Goal: Transaction & Acquisition: Book appointment/travel/reservation

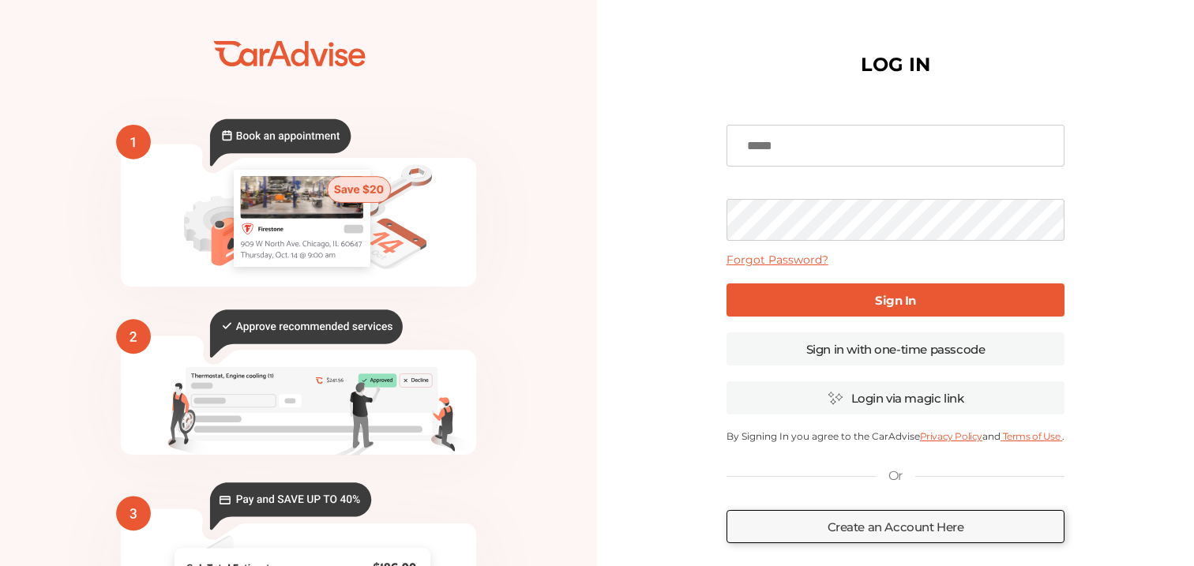
click at [831, 126] on input at bounding box center [896, 146] width 339 height 42
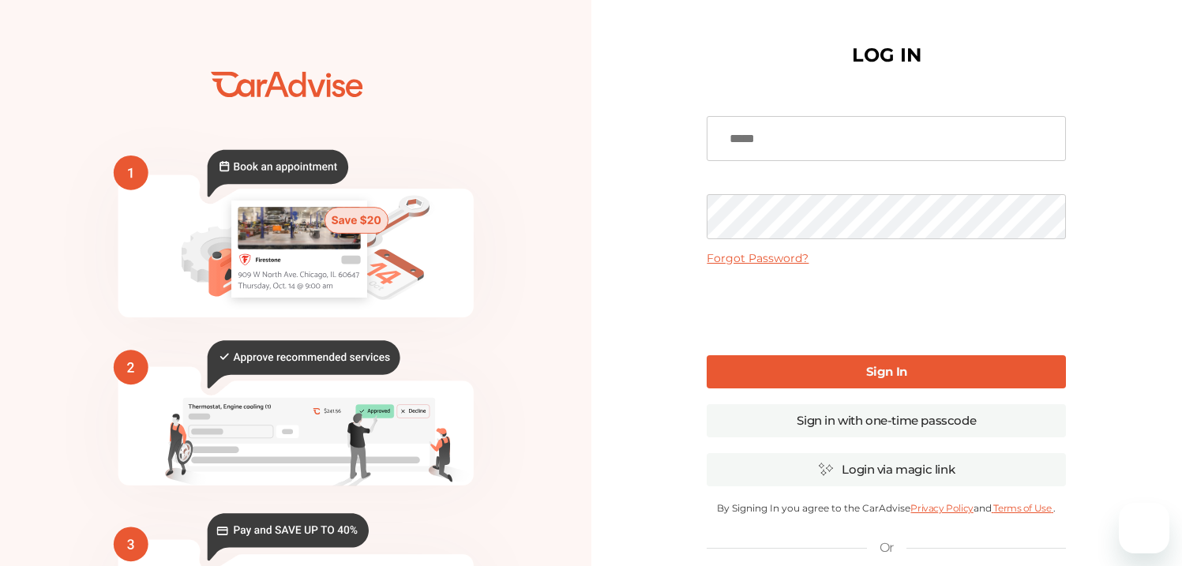
type input "**********"
click at [829, 368] on link "Sign In" at bounding box center [886, 371] width 359 height 33
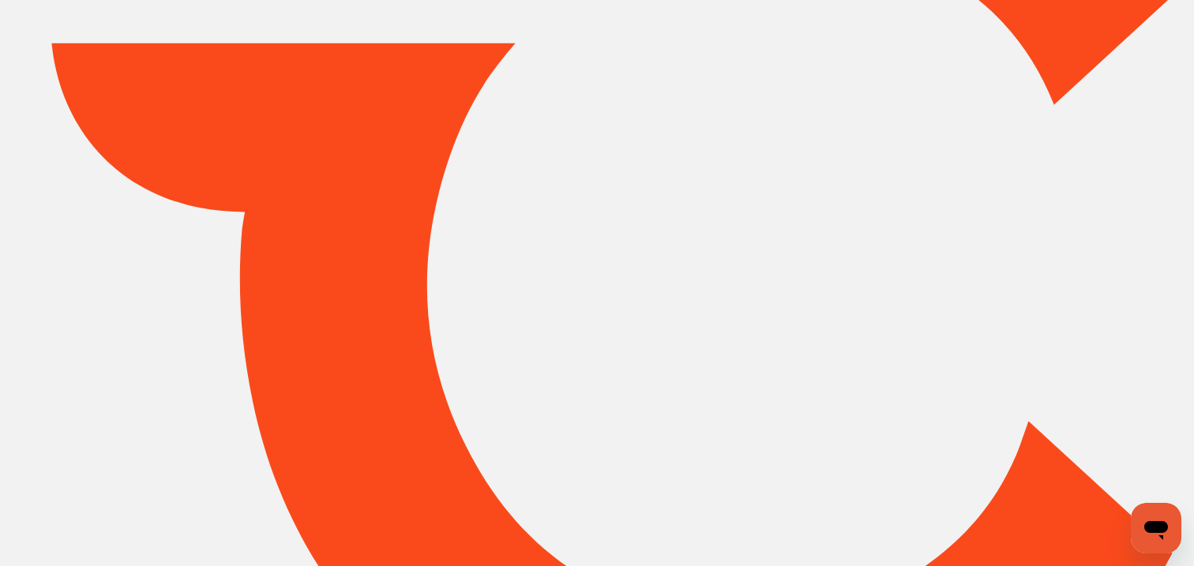
type input "*****"
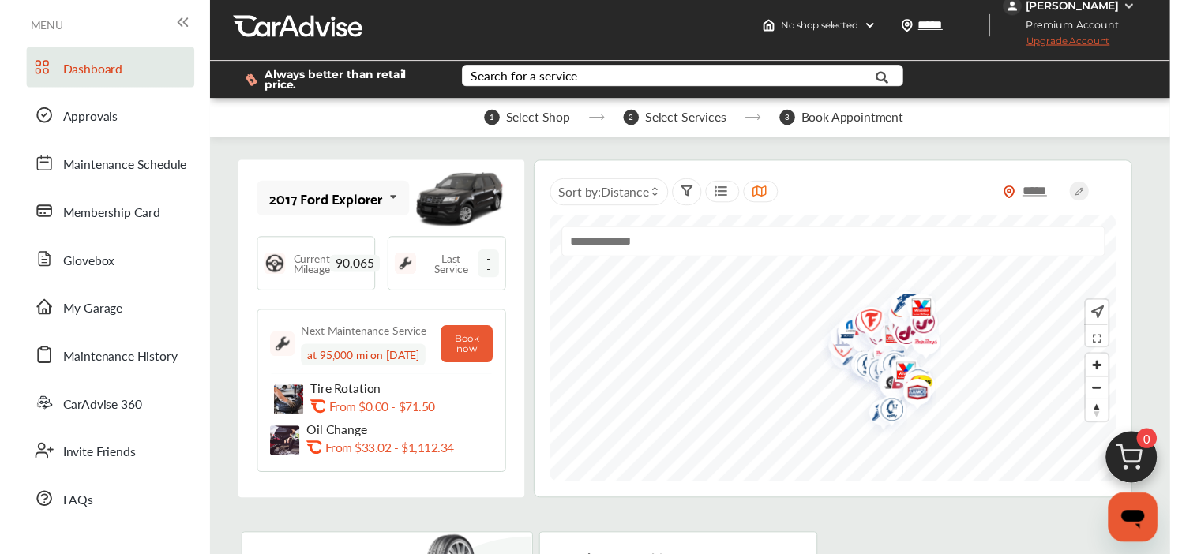
scroll to position [13, 0]
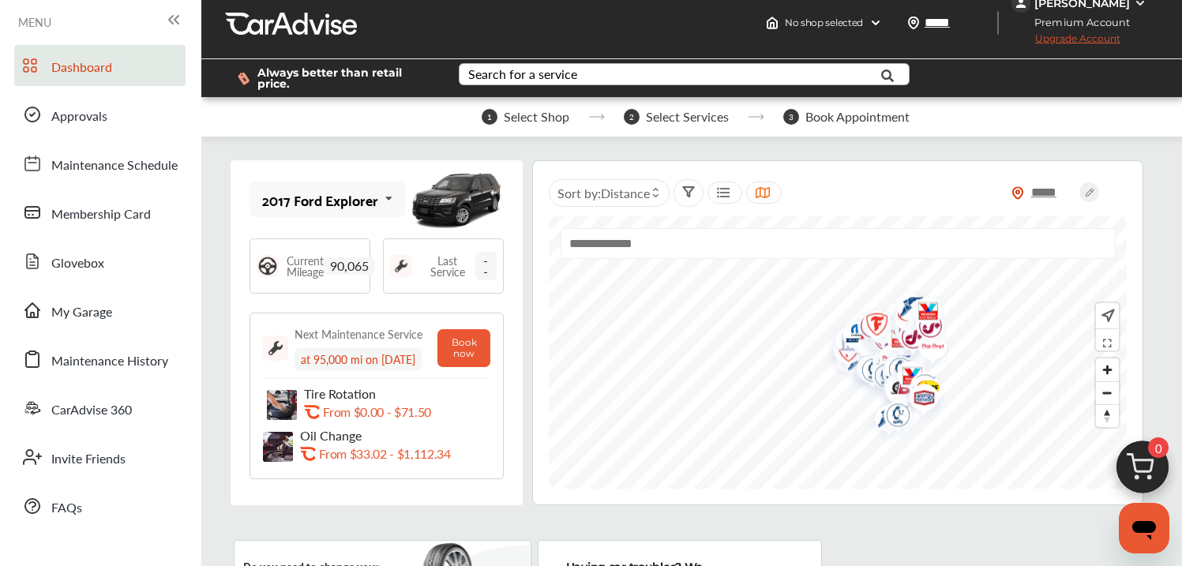
click at [570, 80] on div "Search for a service" at bounding box center [522, 74] width 109 height 13
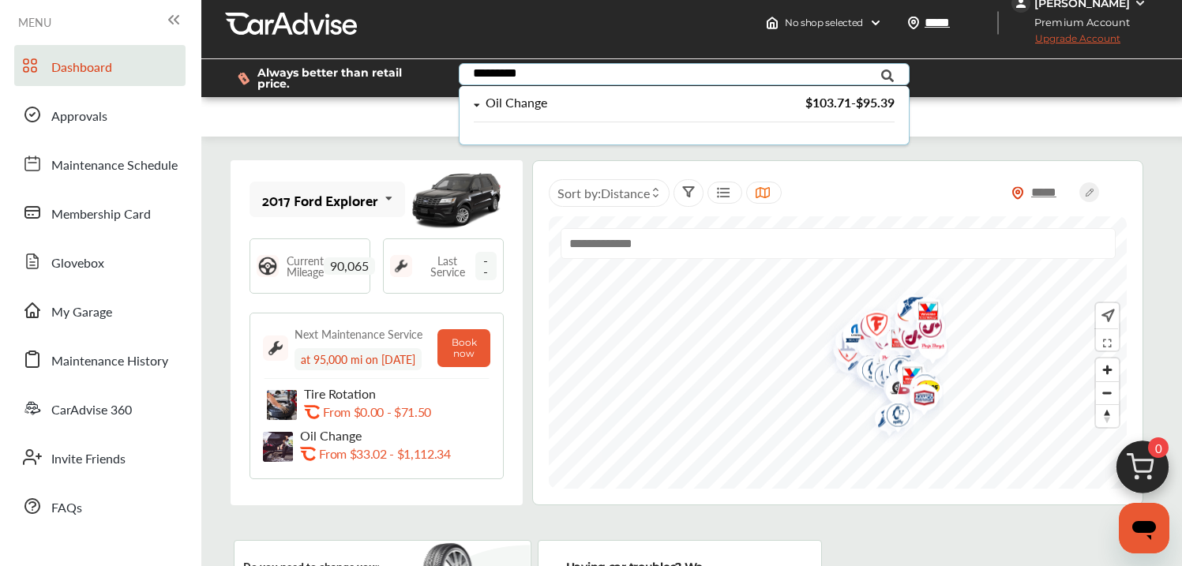
type input "*********"
click at [541, 110] on div "Oil Change" at bounding box center [517, 102] width 62 height 13
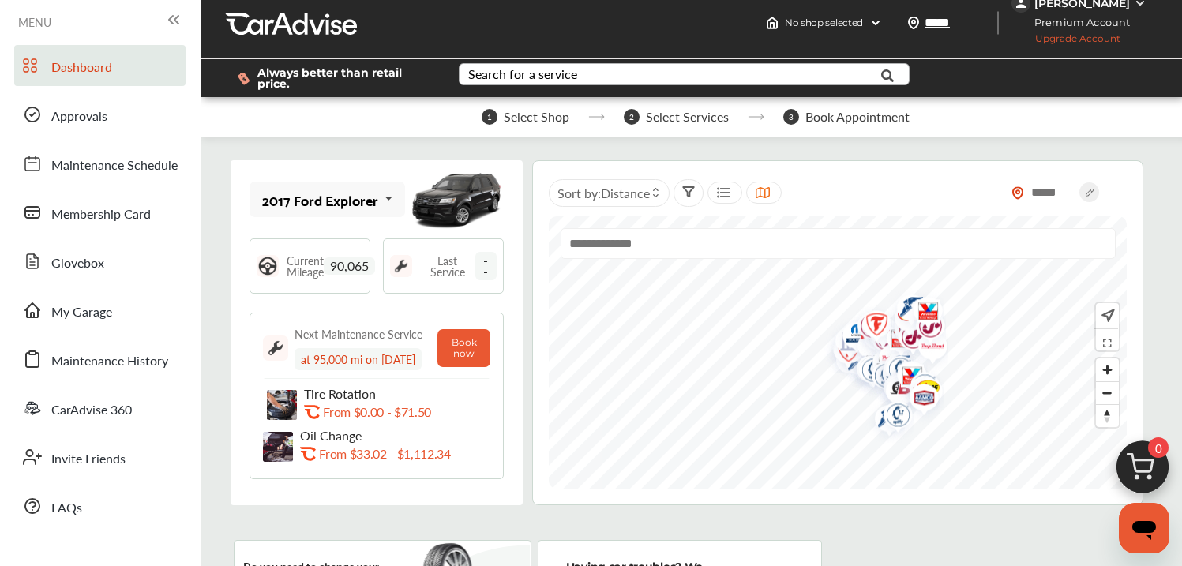
click at [302, 108] on div "Always better than retail price. Search for a service Search for... All Common …" at bounding box center [692, 78] width 934 height 63
click at [456, 195] on img at bounding box center [456, 199] width 95 height 71
click at [391, 196] on icon at bounding box center [389, 199] width 27 height 34
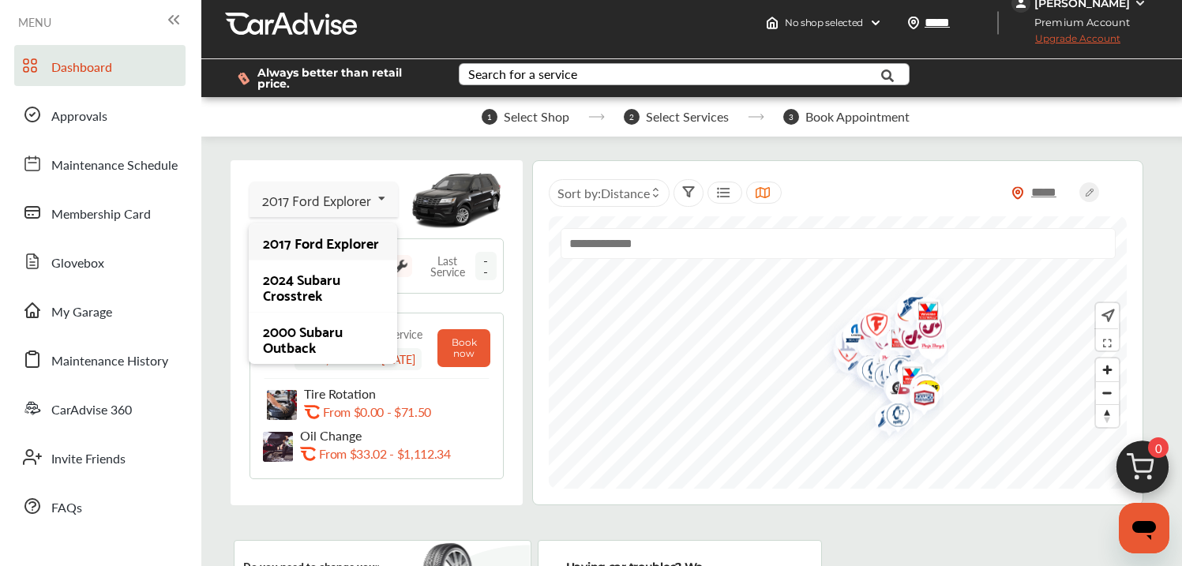
click at [315, 250] on div "2017 Ford Explorer" at bounding box center [322, 243] width 119 height 16
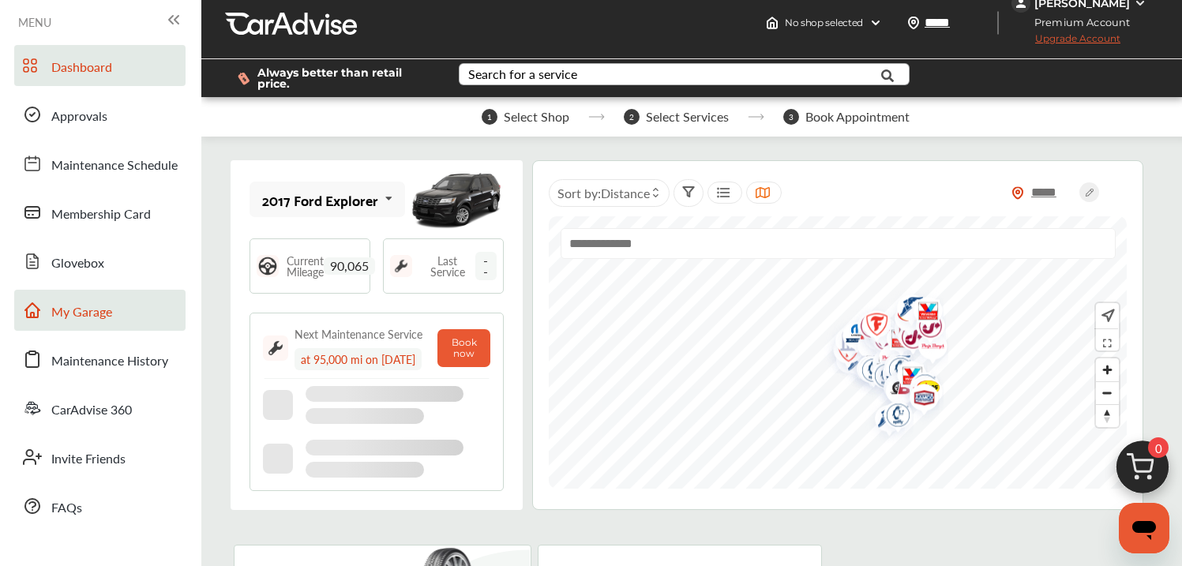
click at [58, 317] on span "My Garage" at bounding box center [81, 312] width 61 height 21
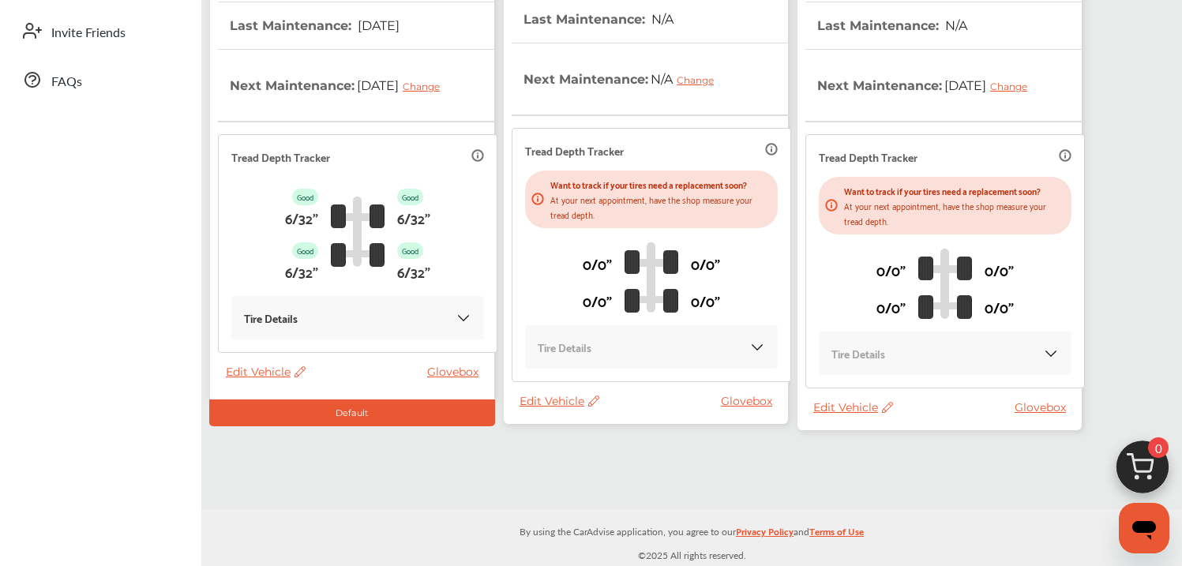
scroll to position [517, 0]
click at [836, 415] on span "Edit Vehicle" at bounding box center [853, 407] width 80 height 14
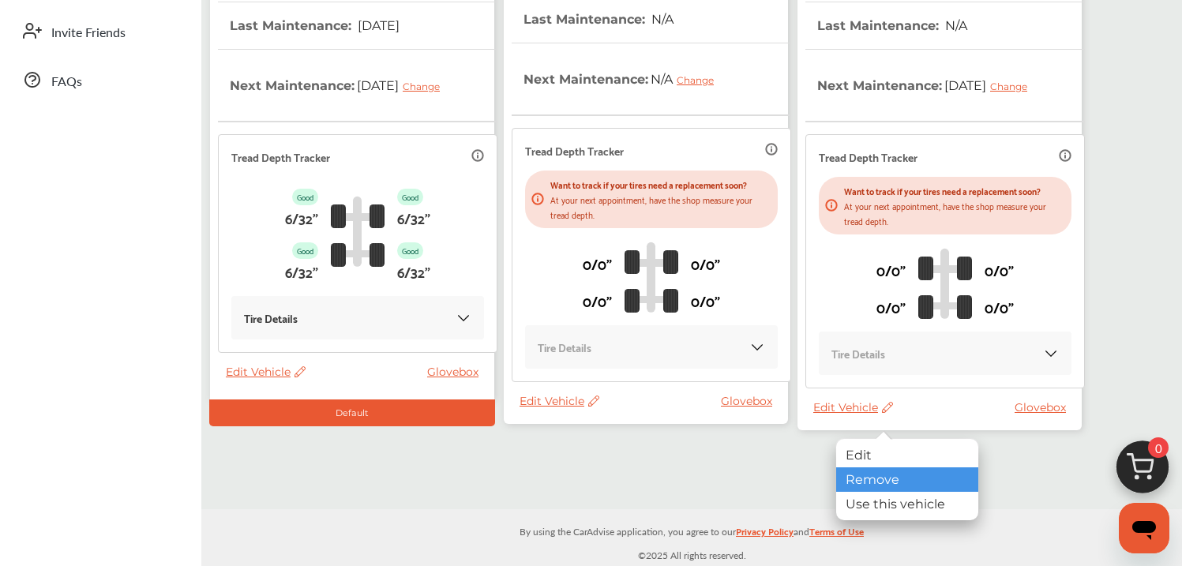
click at [866, 484] on div "Remove" at bounding box center [907, 480] width 142 height 24
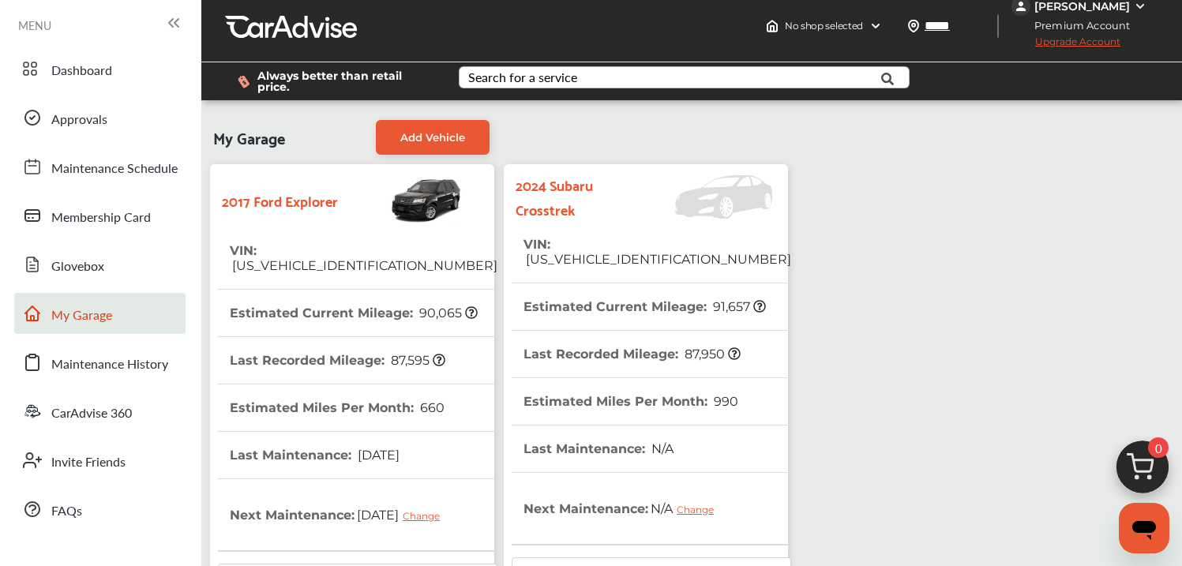
scroll to position [0, 0]
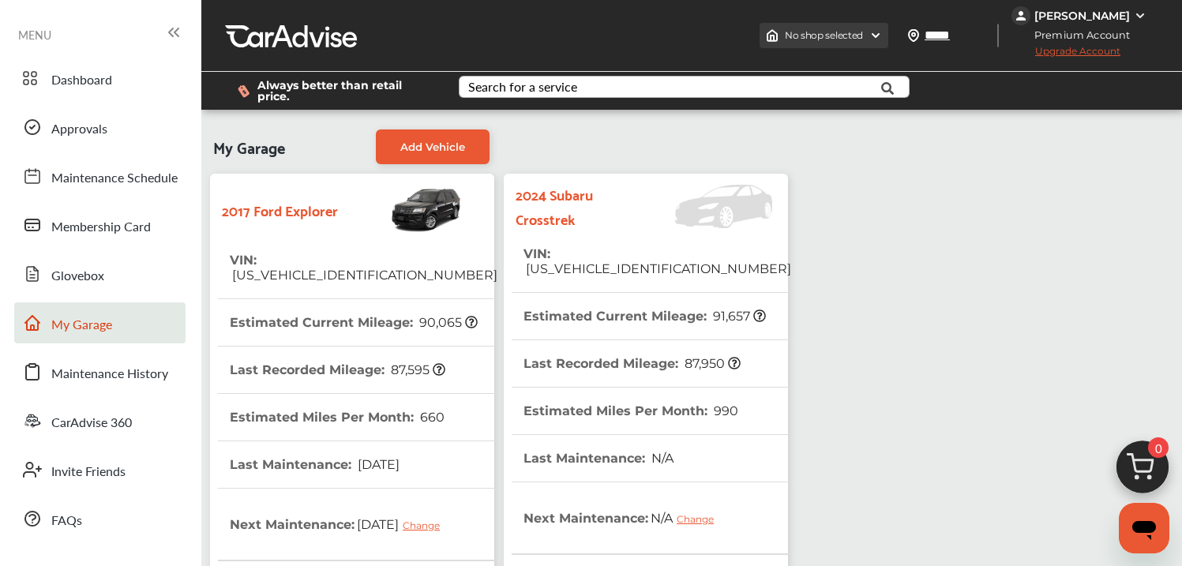
click at [870, 35] on img at bounding box center [876, 35] width 13 height 13
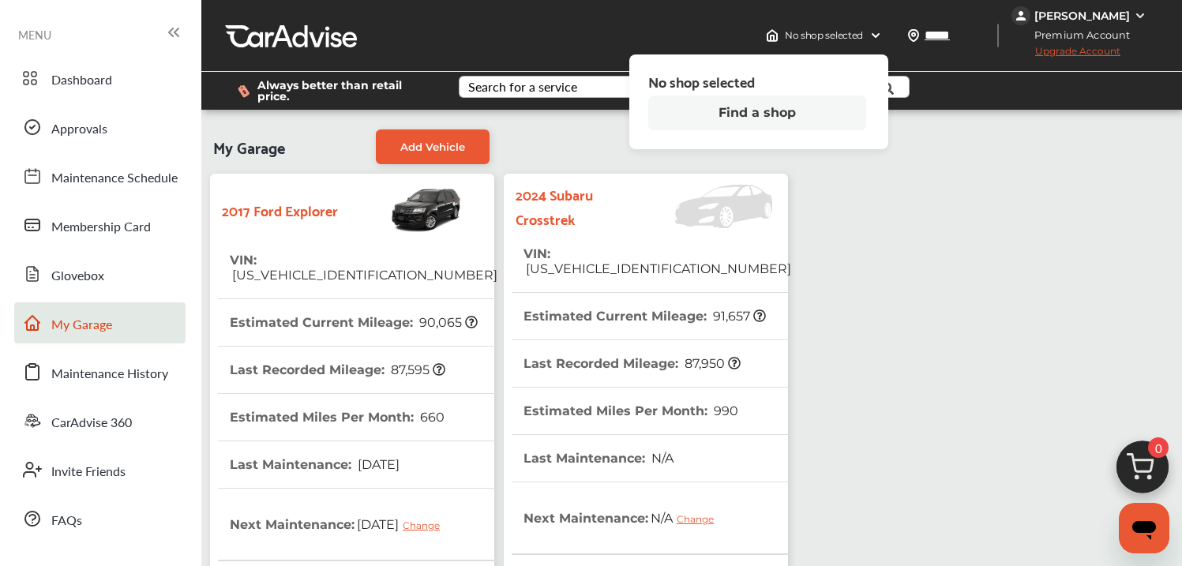
click at [915, 291] on div "My Garage Add Vehicle 2017 Ford Explorer VIN : [US_VEHICLE_IDENTIFICATION_NUMBE…" at bounding box center [691, 508] width 973 height 773
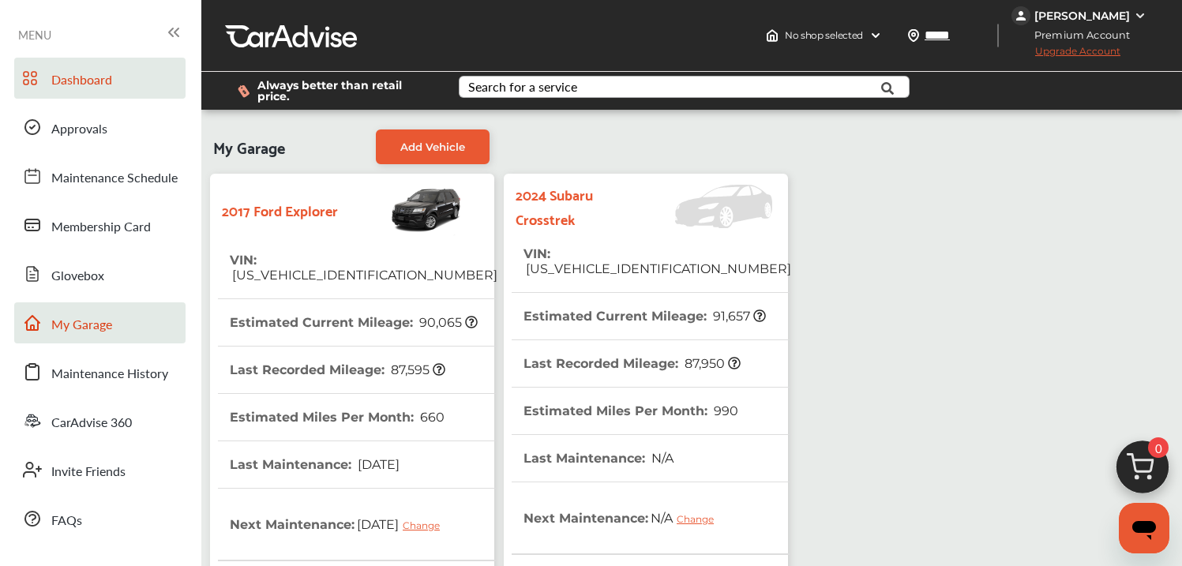
click at [57, 85] on span "Dashboard" at bounding box center [81, 80] width 61 height 21
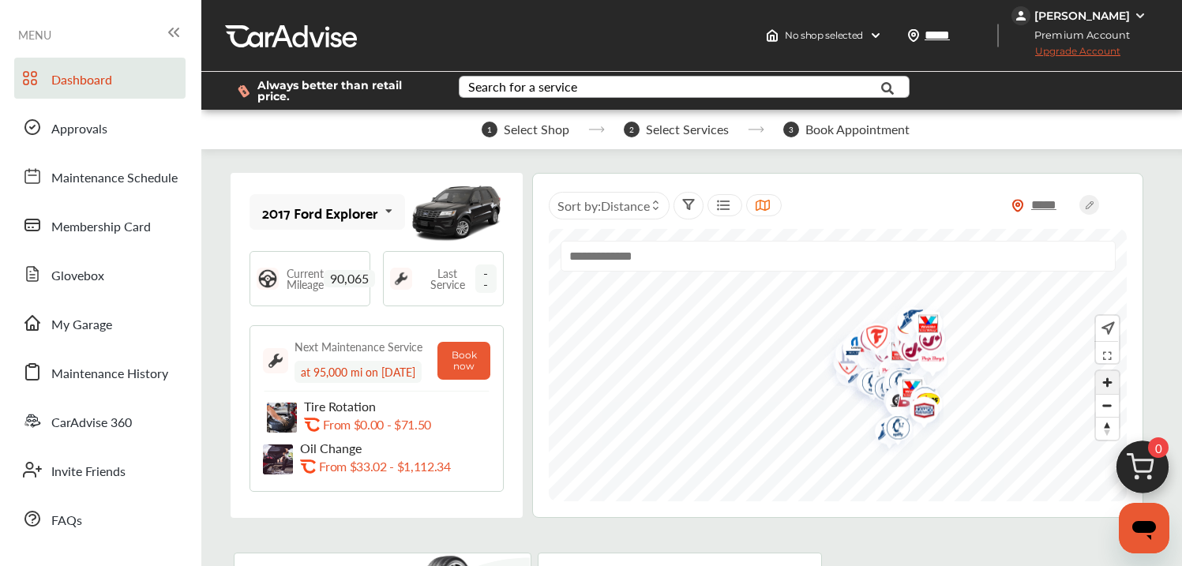
click at [1112, 389] on span "Zoom in" at bounding box center [1107, 382] width 23 height 23
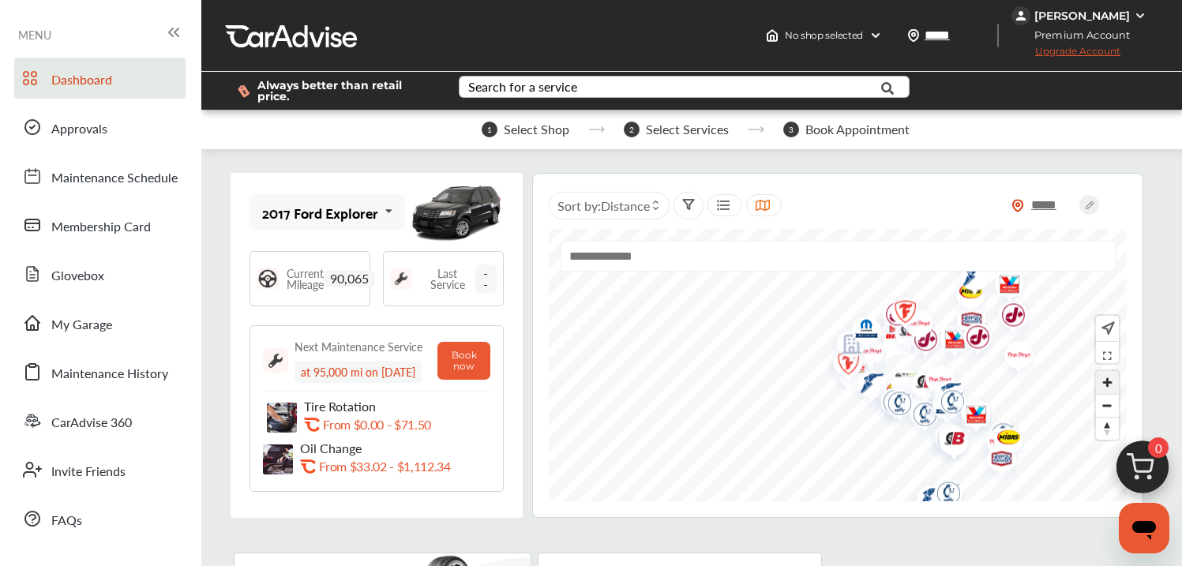
click at [1111, 389] on span "Zoom in" at bounding box center [1107, 382] width 23 height 23
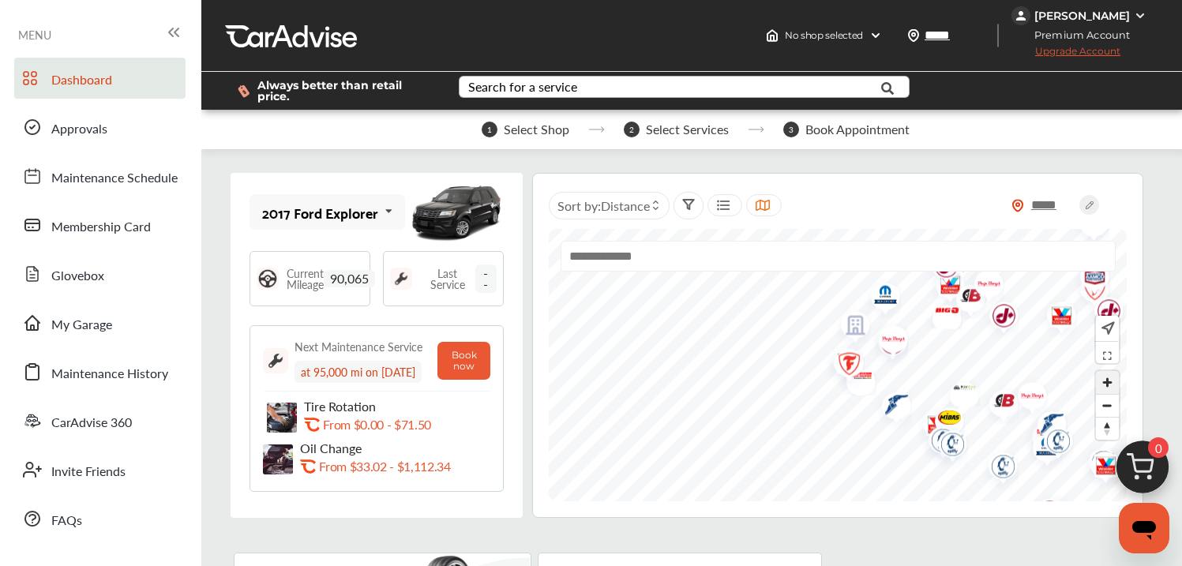
click at [1111, 389] on span "Zoom in" at bounding box center [1107, 382] width 23 height 23
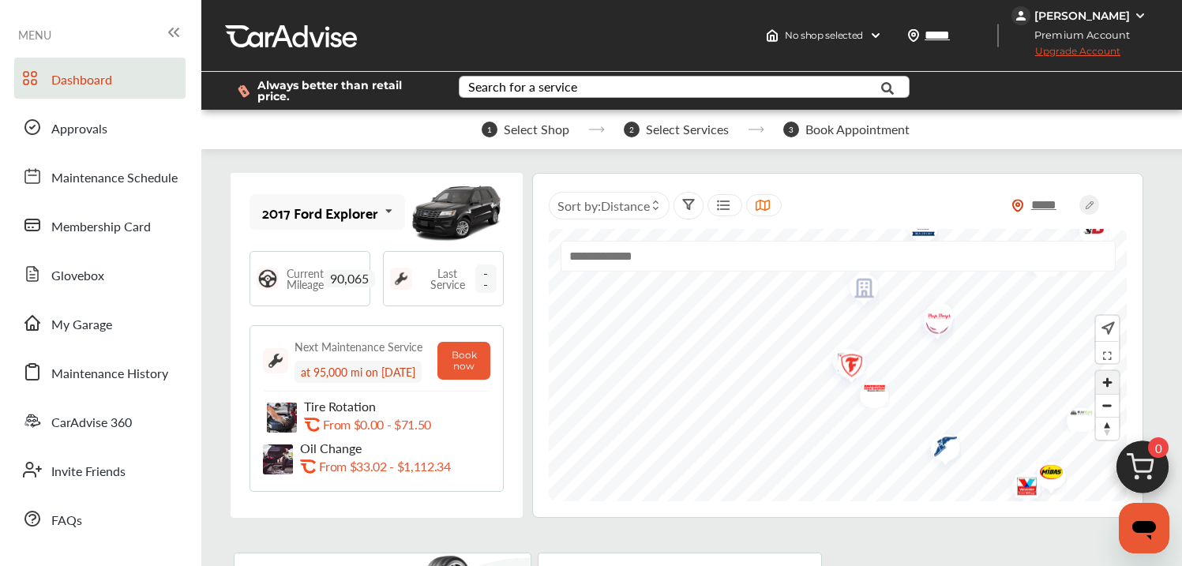
click at [1105, 386] on span "Zoom in" at bounding box center [1107, 382] width 23 height 23
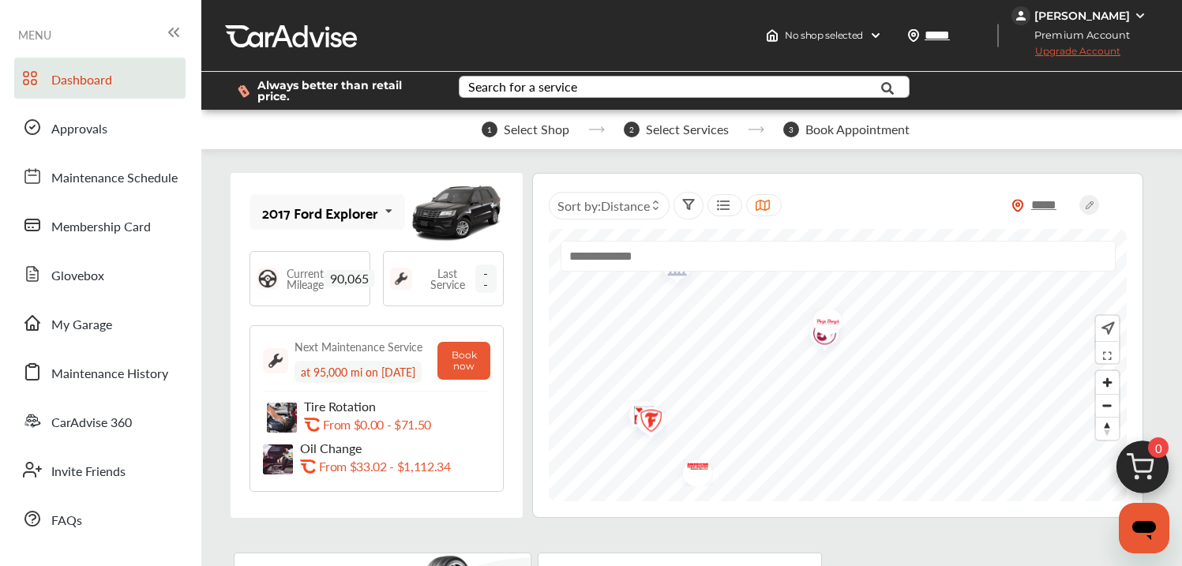
click at [828, 331] on img "Map marker" at bounding box center [823, 325] width 42 height 50
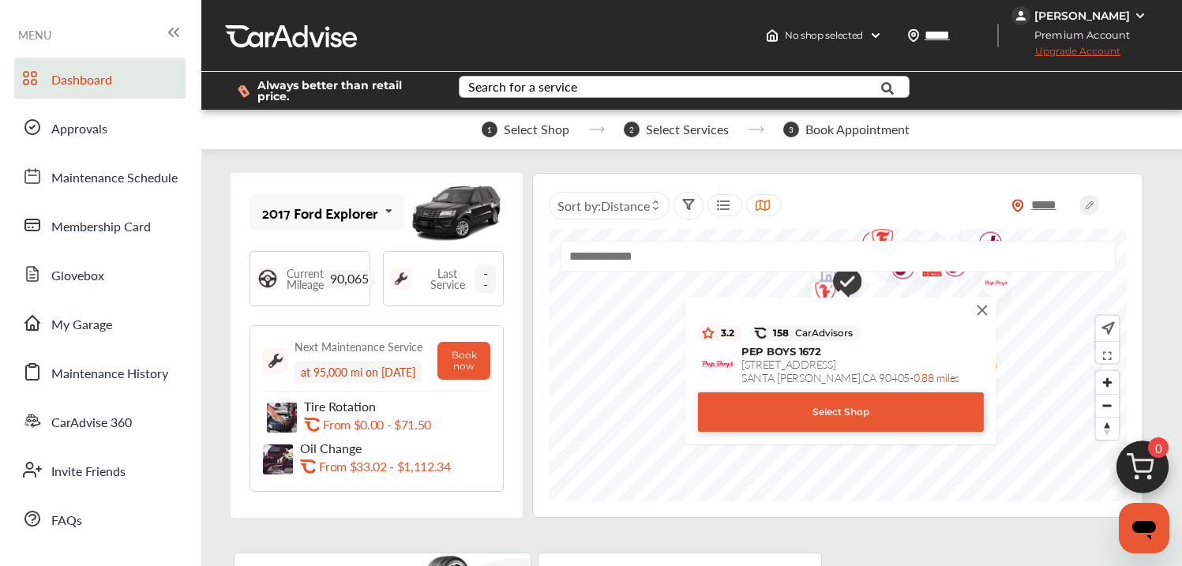
click at [813, 422] on div "Select Shop" at bounding box center [841, 412] width 286 height 39
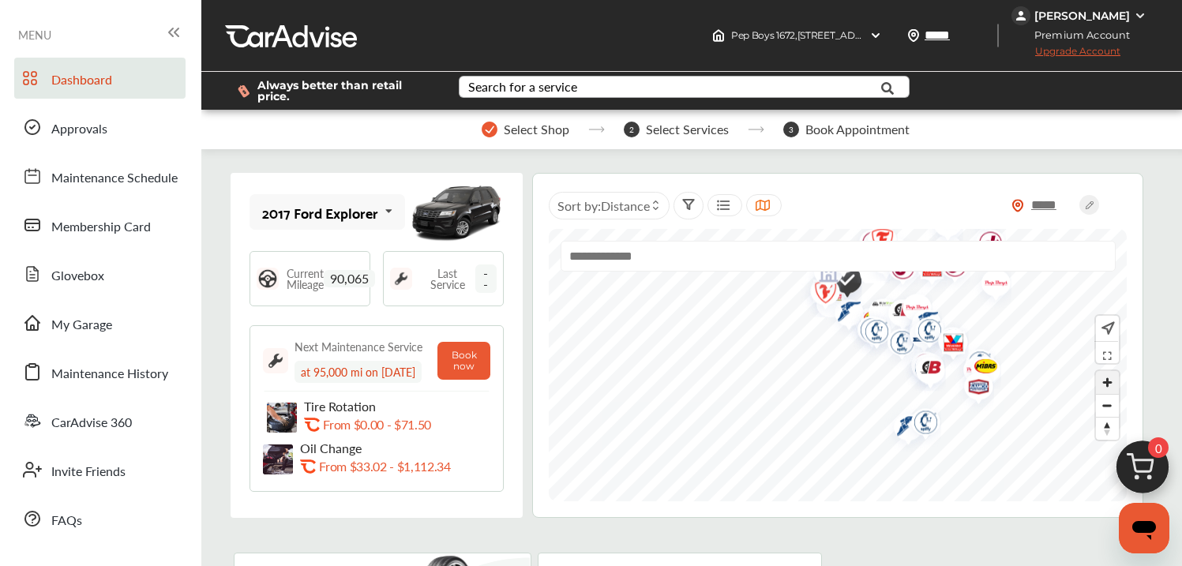
click at [1111, 394] on span "Zoom in" at bounding box center [1107, 382] width 23 height 23
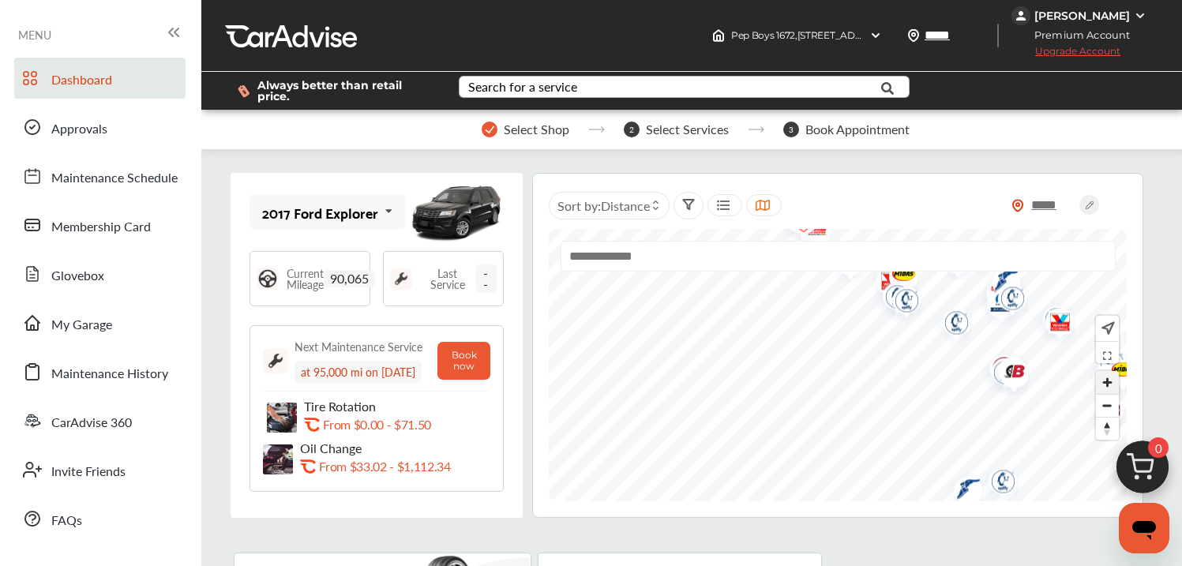
click at [1111, 394] on span "Zoom in" at bounding box center [1107, 382] width 23 height 23
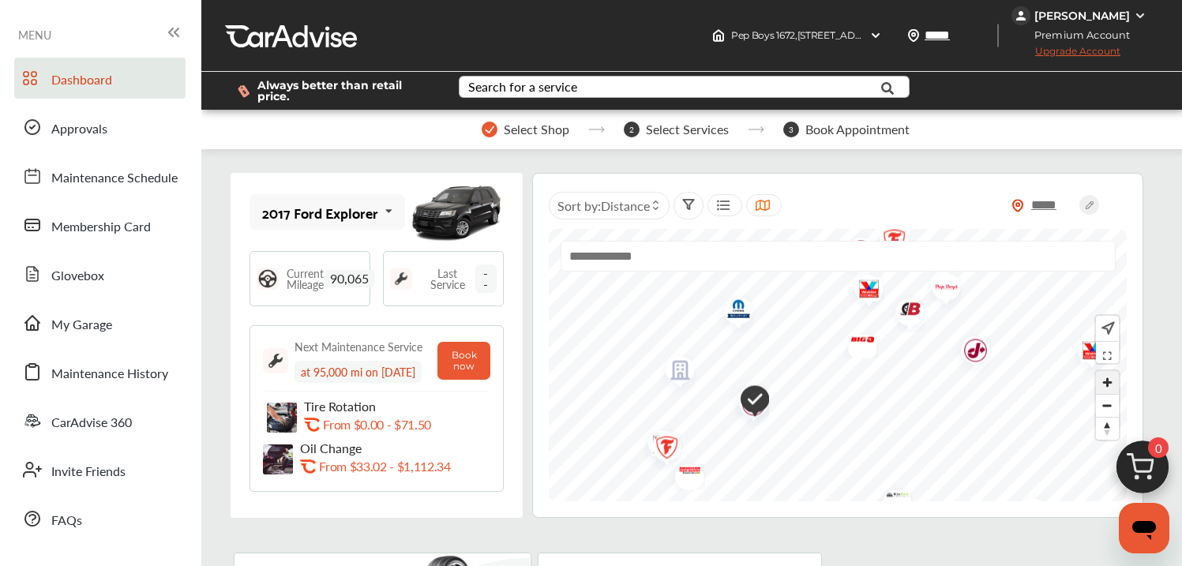
click at [1110, 381] on span "Zoom in" at bounding box center [1107, 382] width 23 height 23
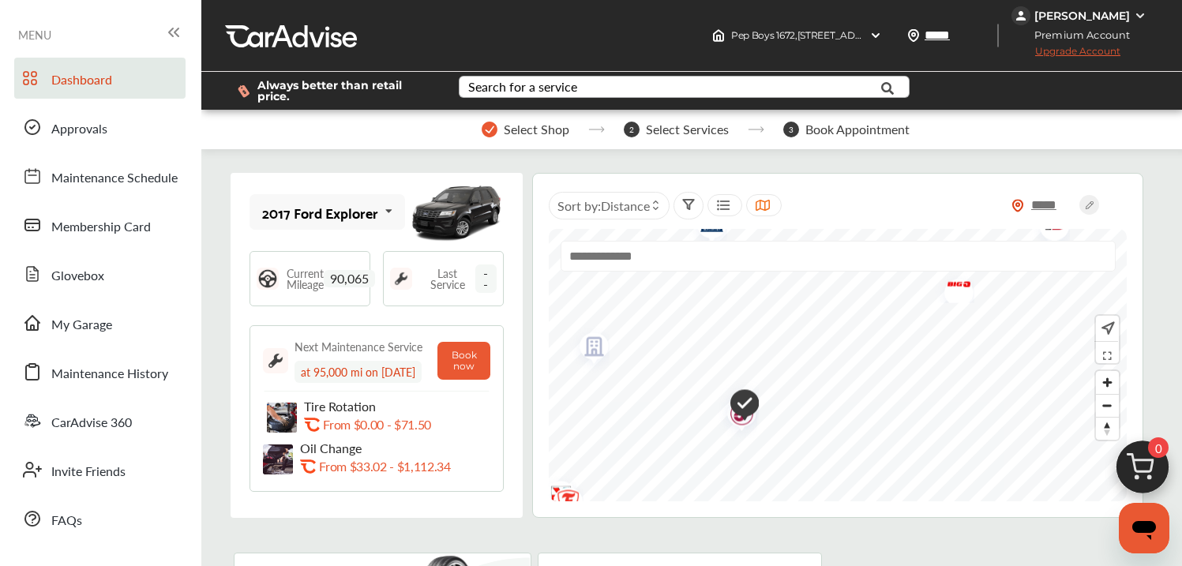
click at [667, 129] on span "Select Services" at bounding box center [687, 129] width 83 height 14
click at [667, 130] on span "Select Services" at bounding box center [687, 129] width 83 height 14
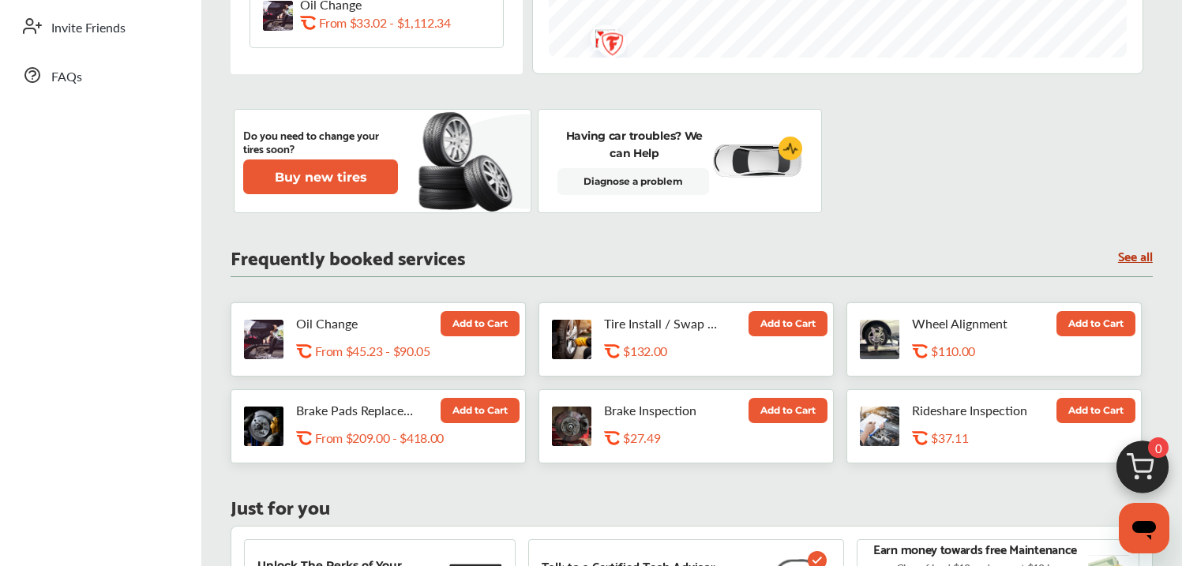
scroll to position [445, 0]
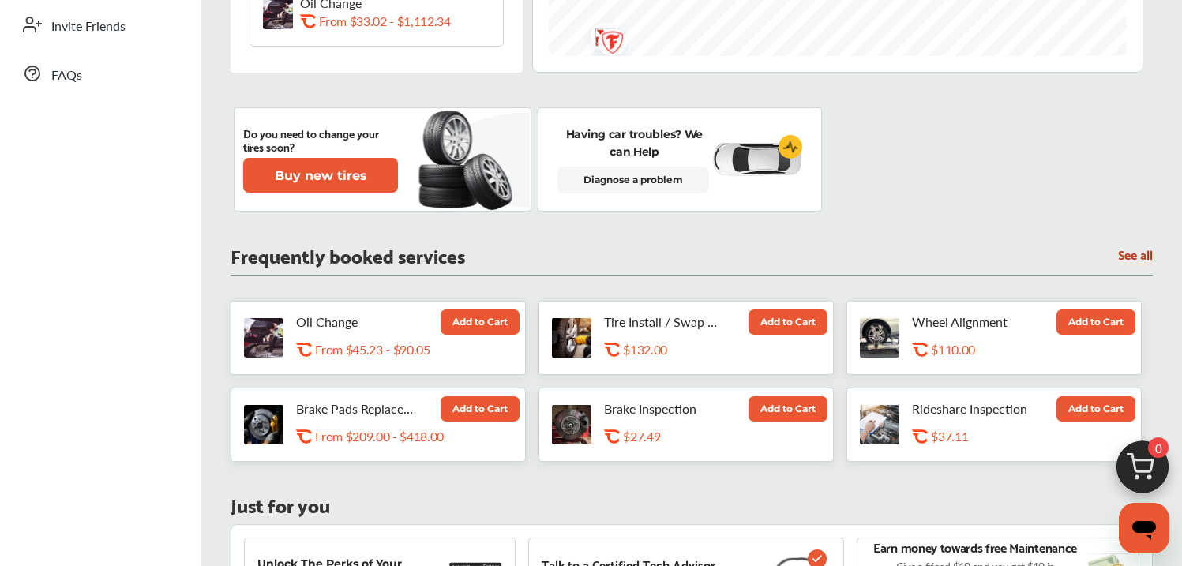
click at [469, 335] on button "Add to Cart" at bounding box center [480, 322] width 79 height 25
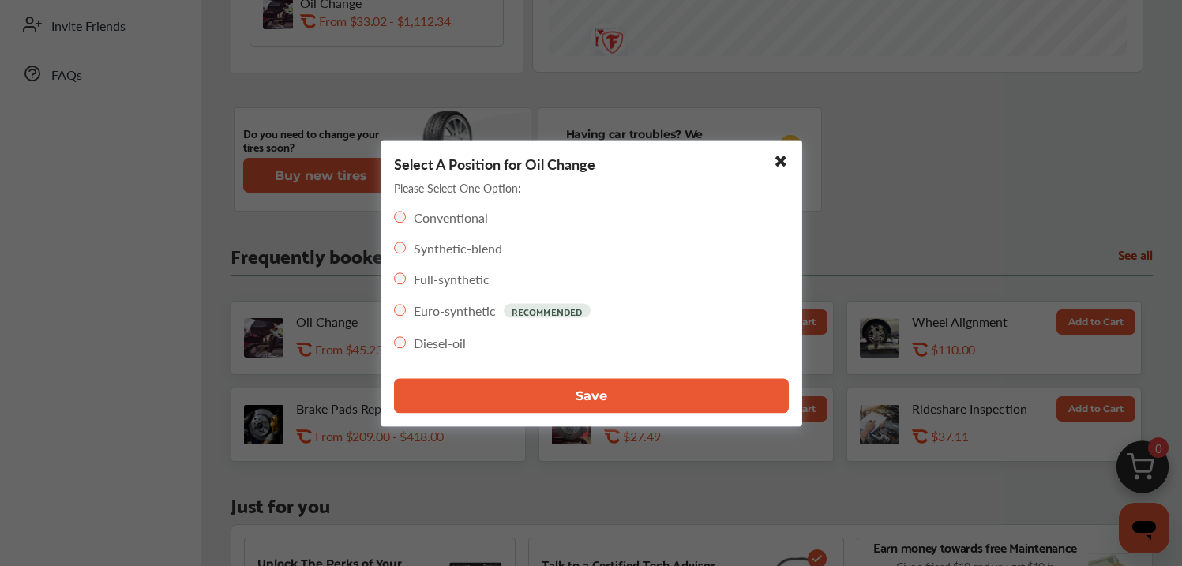
click at [545, 393] on button "Save" at bounding box center [591, 395] width 395 height 35
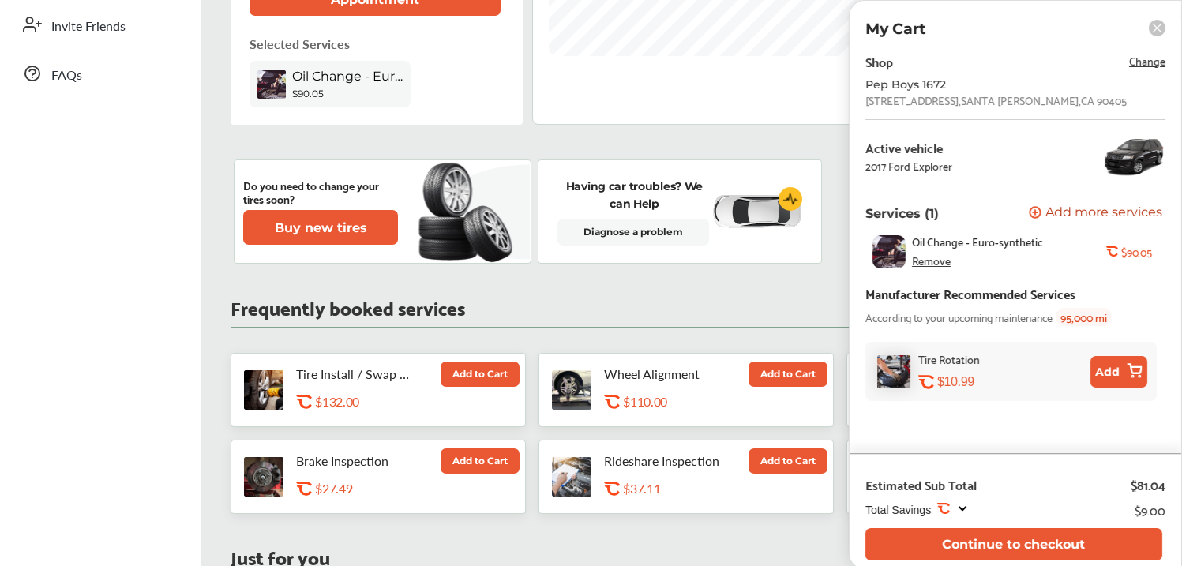
click at [1122, 366] on button "Add" at bounding box center [1119, 372] width 57 height 32
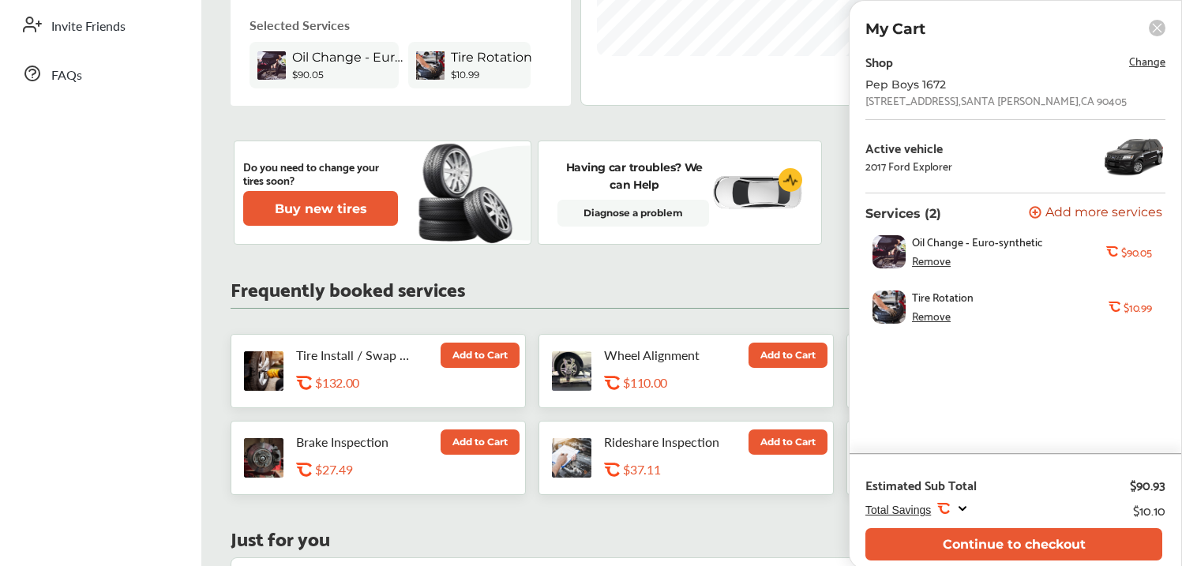
click at [979, 245] on span "Oil Change - Euro-synthetic" at bounding box center [977, 241] width 131 height 13
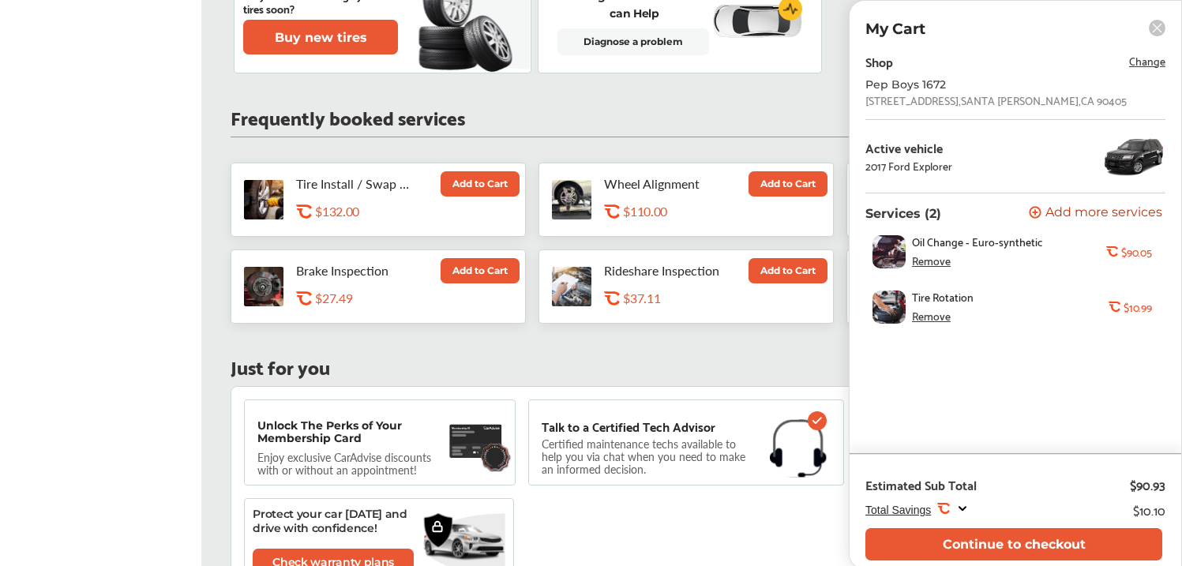
scroll to position [619, 0]
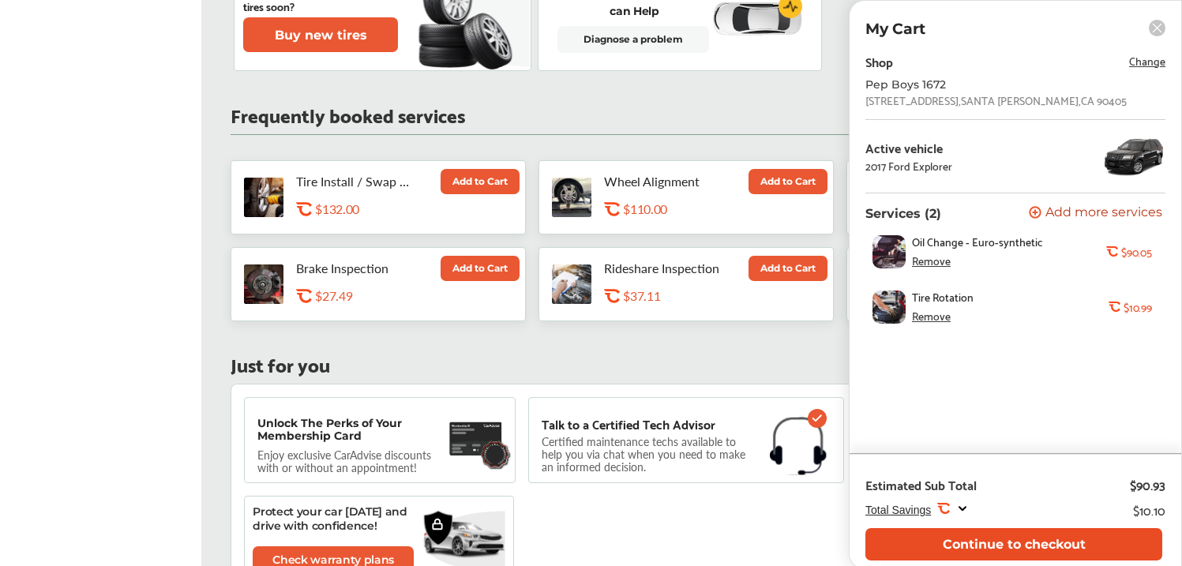
click at [970, 528] on button "Continue to checkout" at bounding box center [1014, 544] width 297 height 32
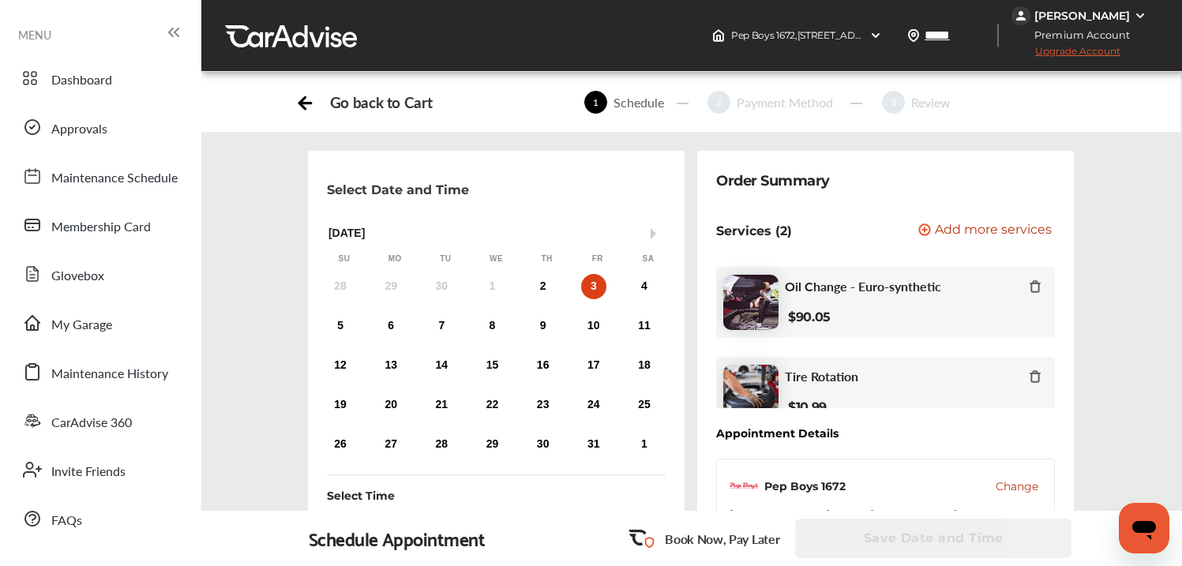
click at [591, 299] on div "3" at bounding box center [593, 286] width 25 height 25
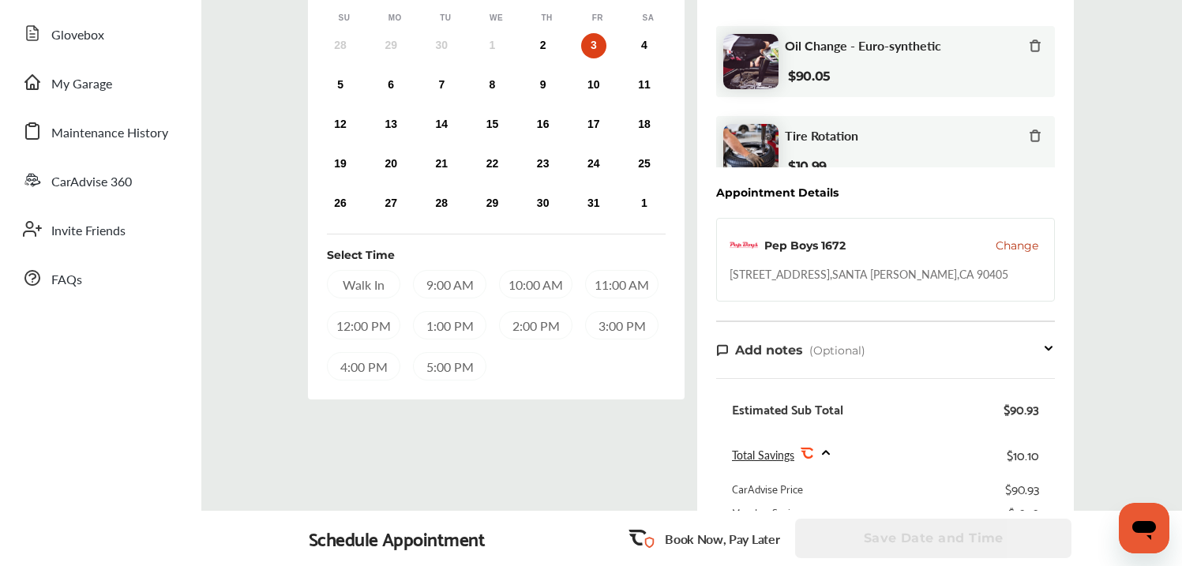
scroll to position [267, 0]
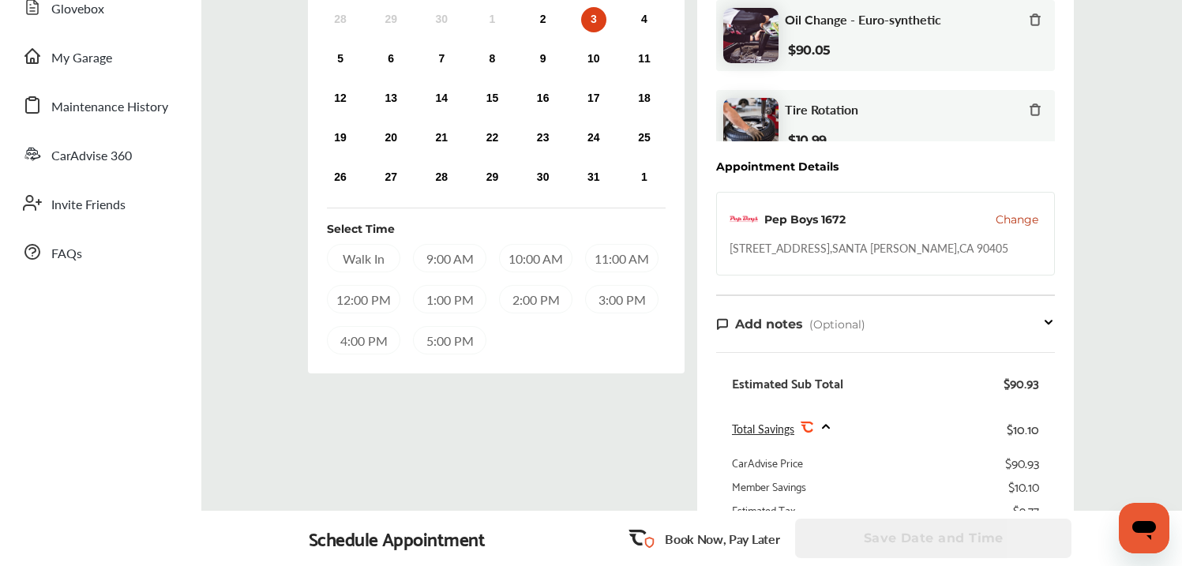
click at [532, 272] on div "10:00 AM" at bounding box center [535, 258] width 73 height 28
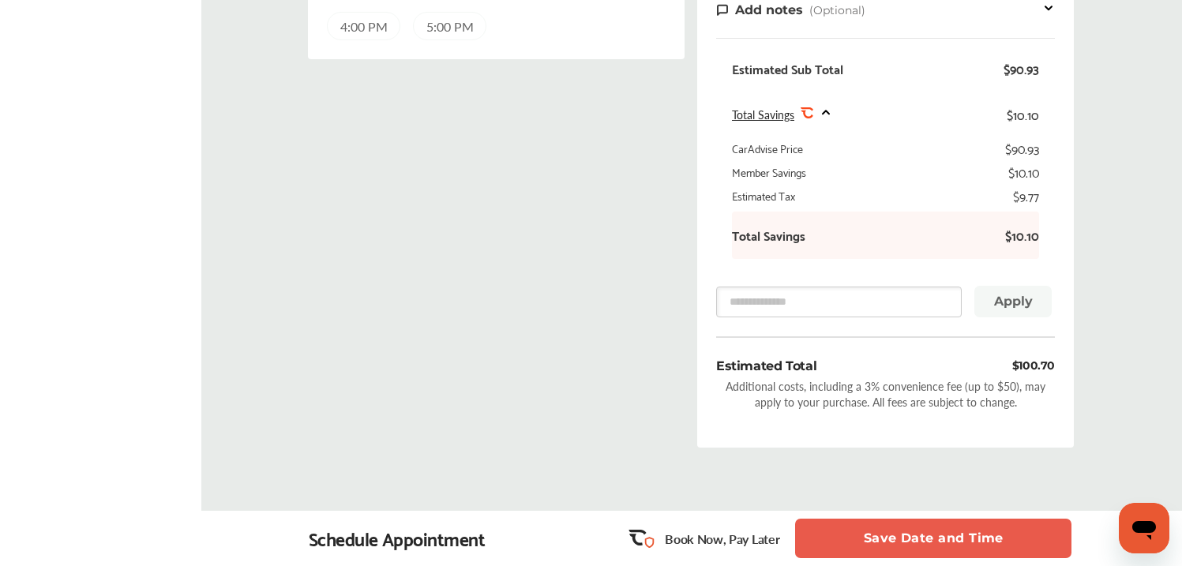
scroll to position [597, 0]
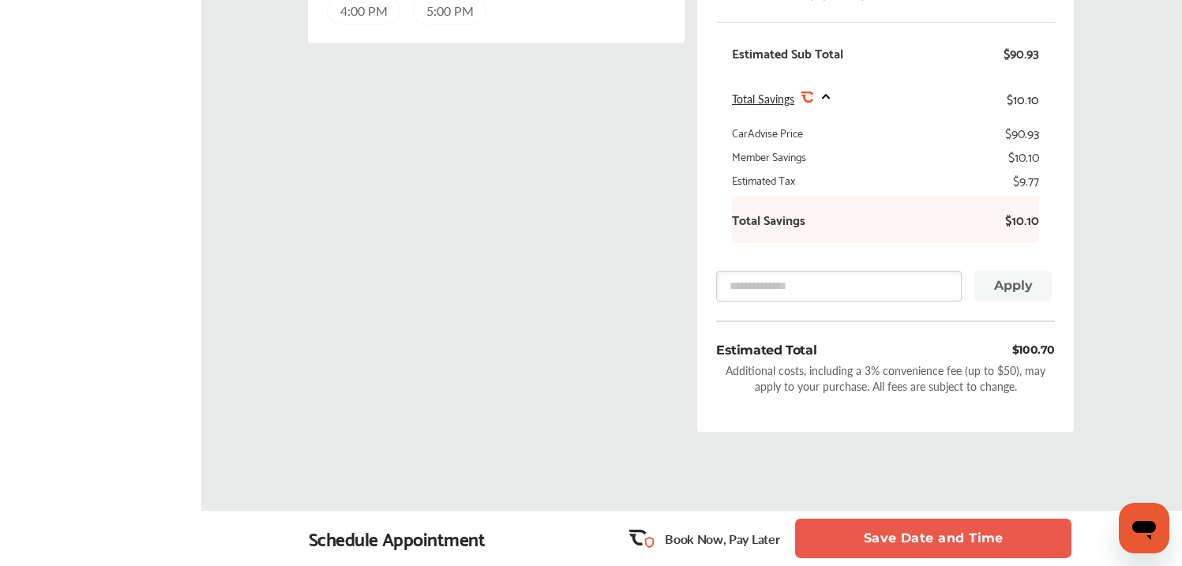
click at [926, 538] on button "Save Date and Time" at bounding box center [933, 538] width 276 height 39
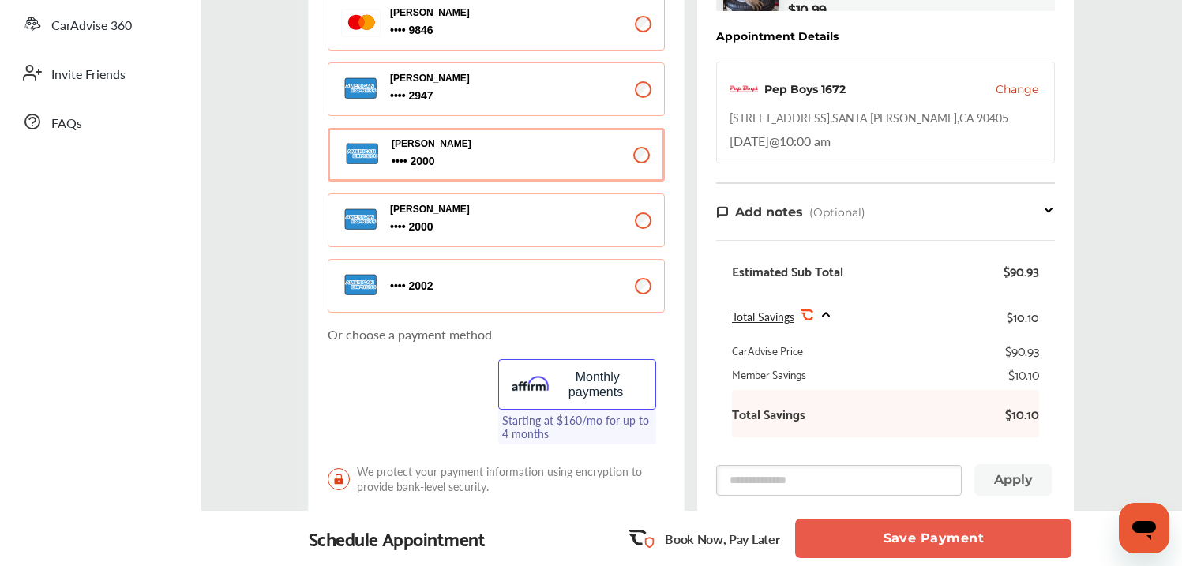
scroll to position [369, 0]
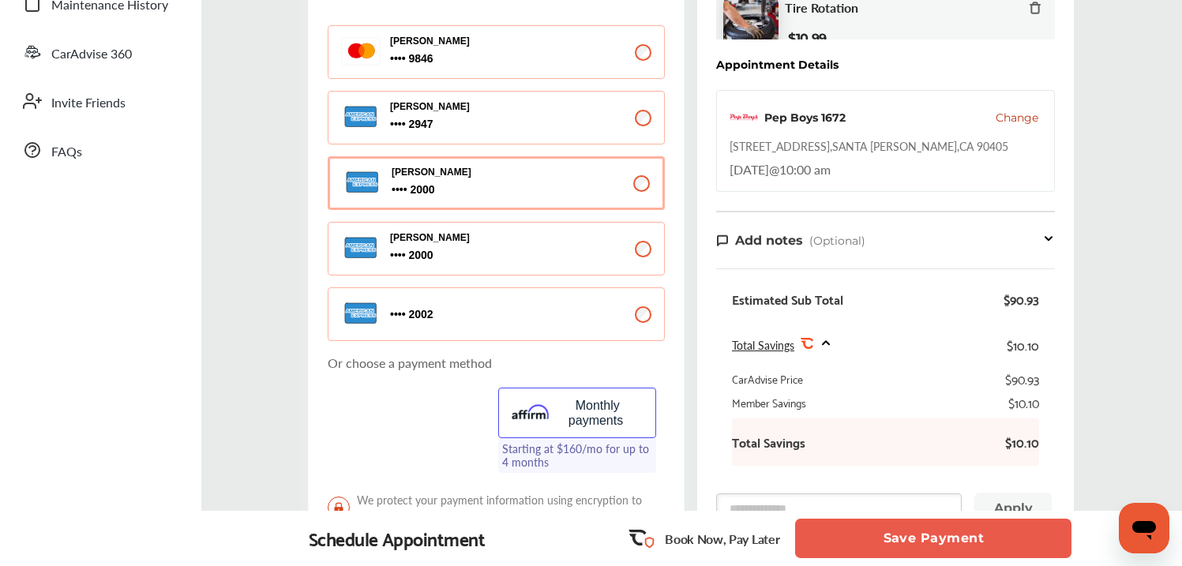
click at [949, 543] on button "Save Payment" at bounding box center [933, 538] width 276 height 39
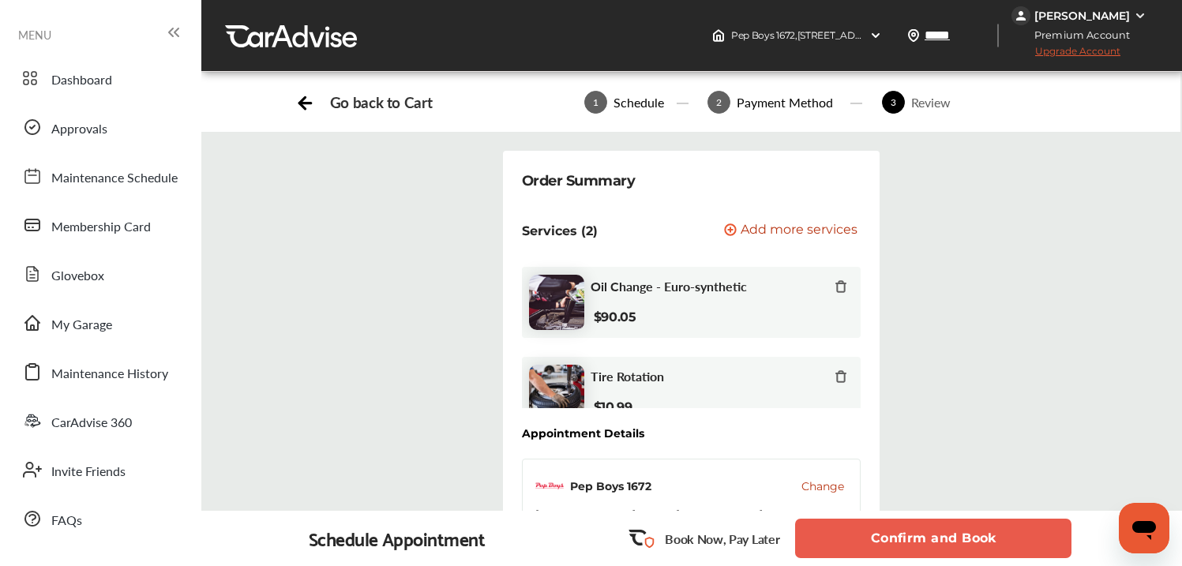
click at [934, 538] on button "Confirm and Book" at bounding box center [933, 538] width 276 height 39
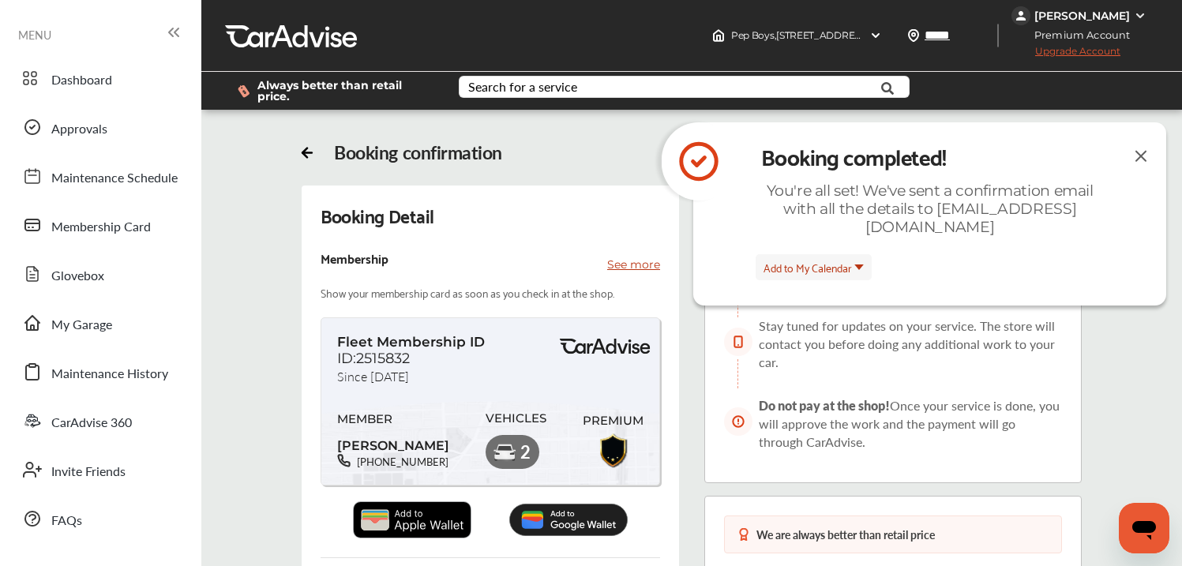
click at [547, 517] on img at bounding box center [568, 520] width 118 height 32
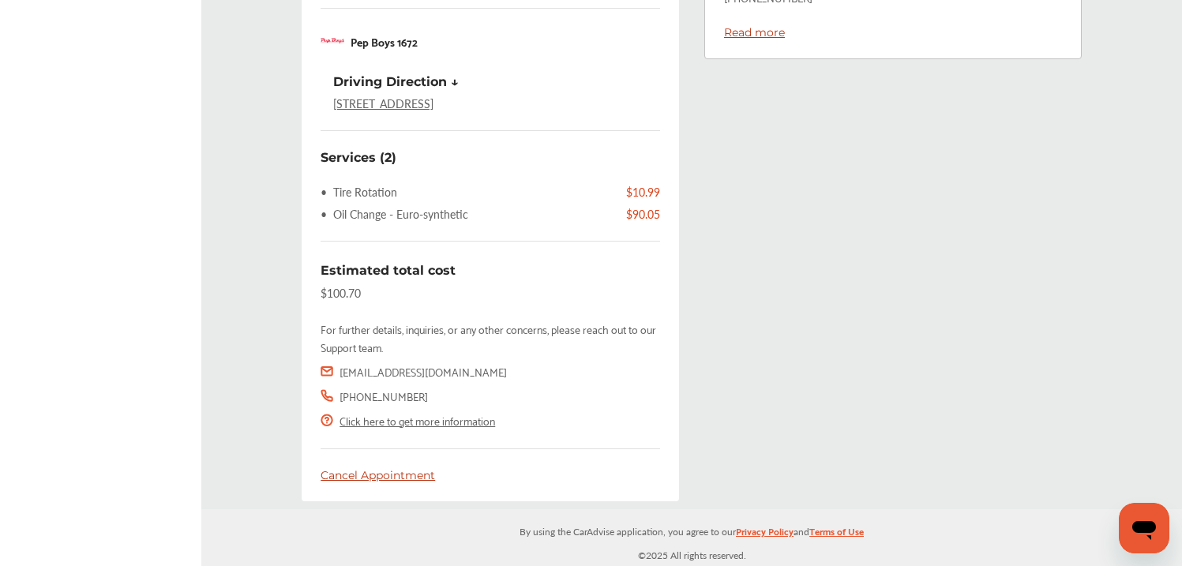
scroll to position [619, 0]
